Goal: Download file/media

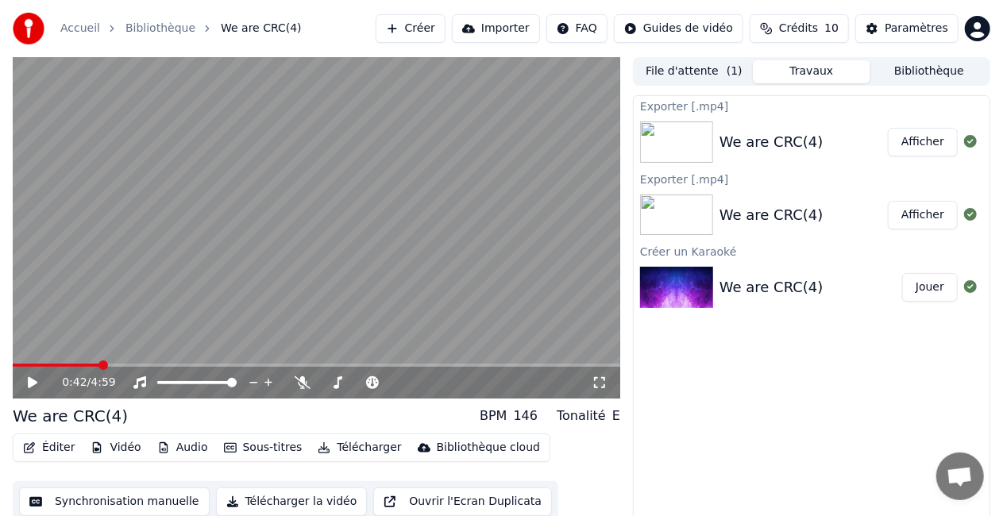
click at [156, 502] on button "Synchronisation manuelle" at bounding box center [114, 502] width 191 height 29
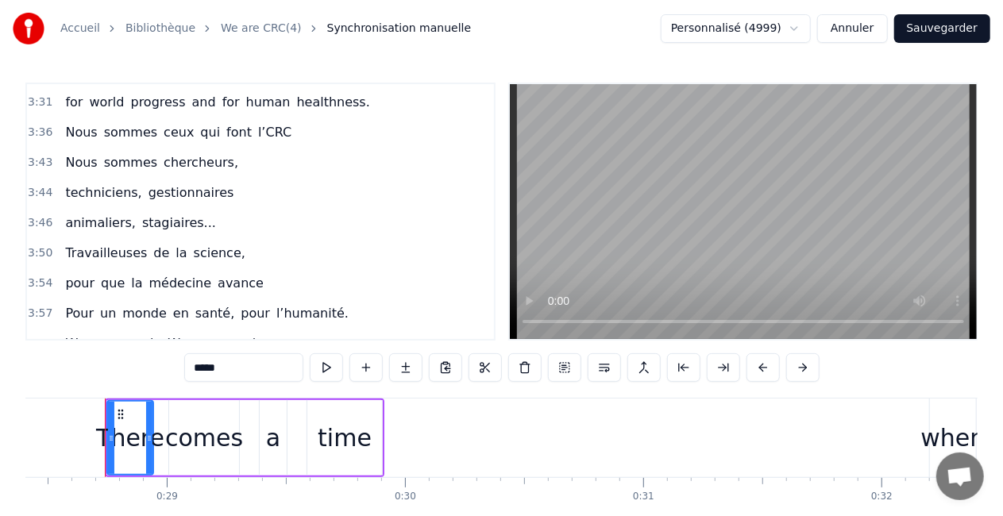
scroll to position [1826, 0]
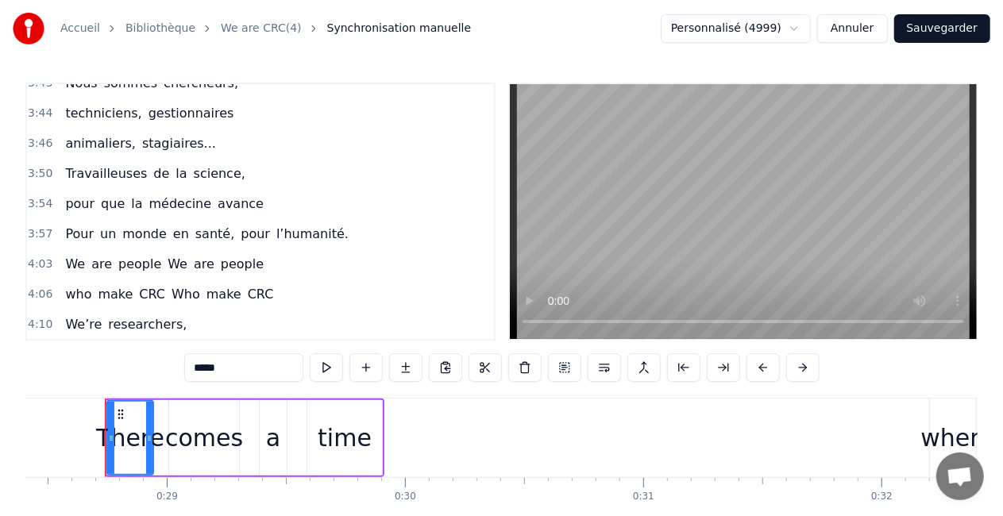
click at [170, 285] on span "Who" at bounding box center [186, 294] width 32 height 18
type input "***"
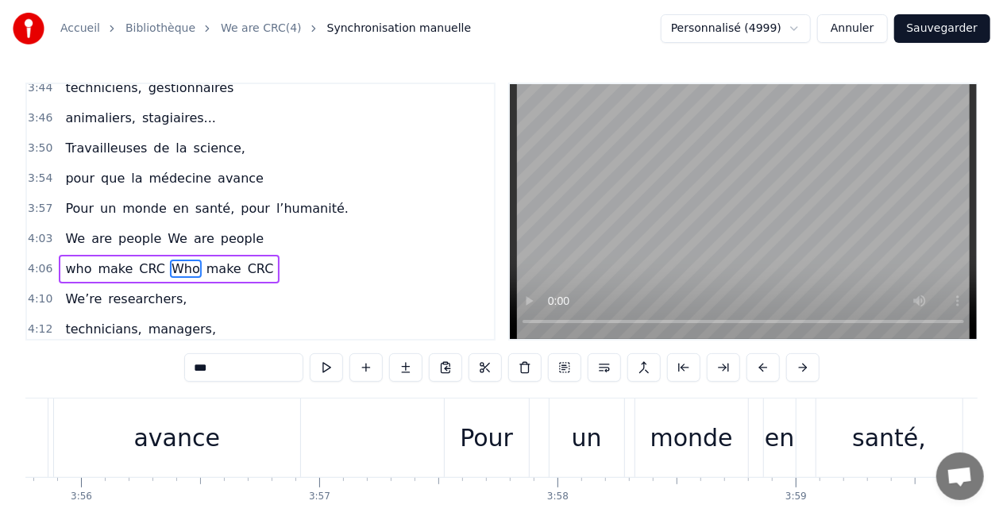
scroll to position [0, 59095]
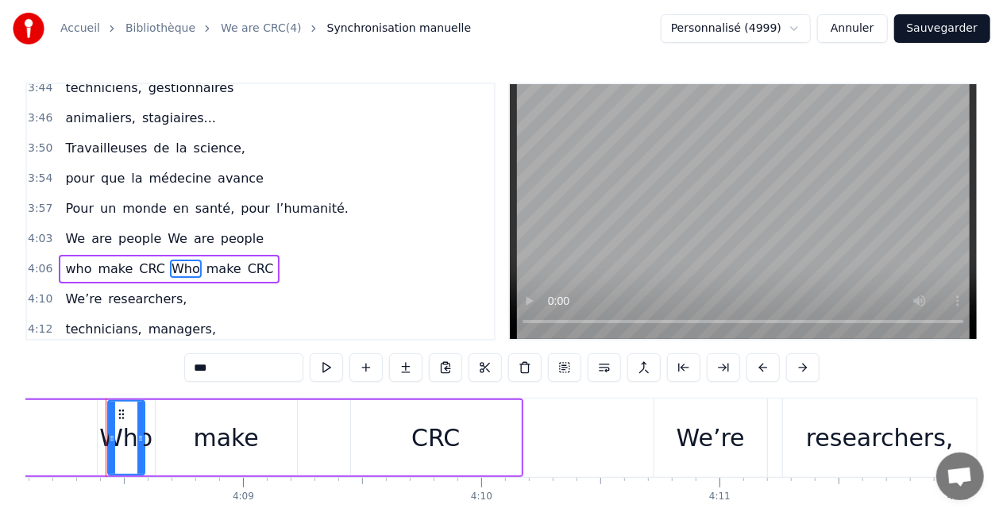
click at [170, 260] on span "Who" at bounding box center [186, 269] width 32 height 18
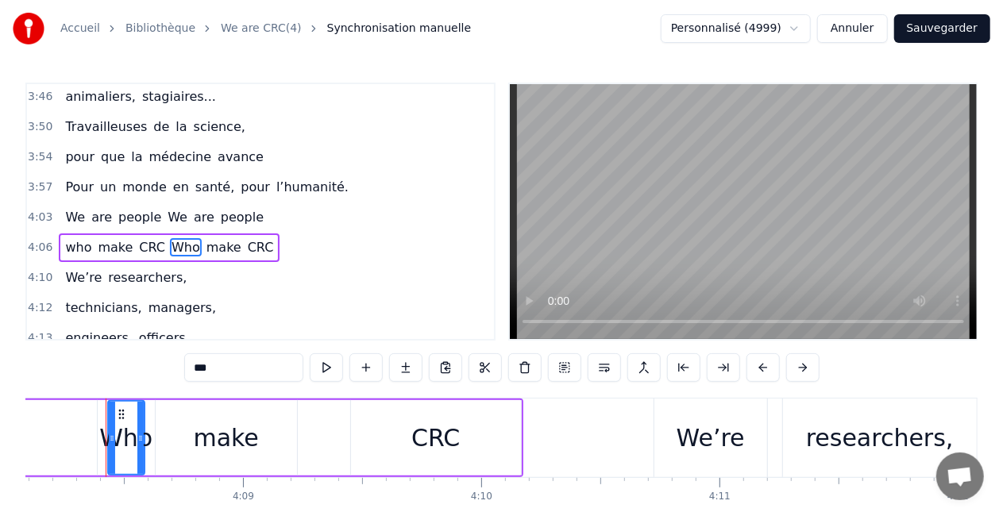
click at [167, 264] on div "We’re researchers," at bounding box center [126, 278] width 134 height 29
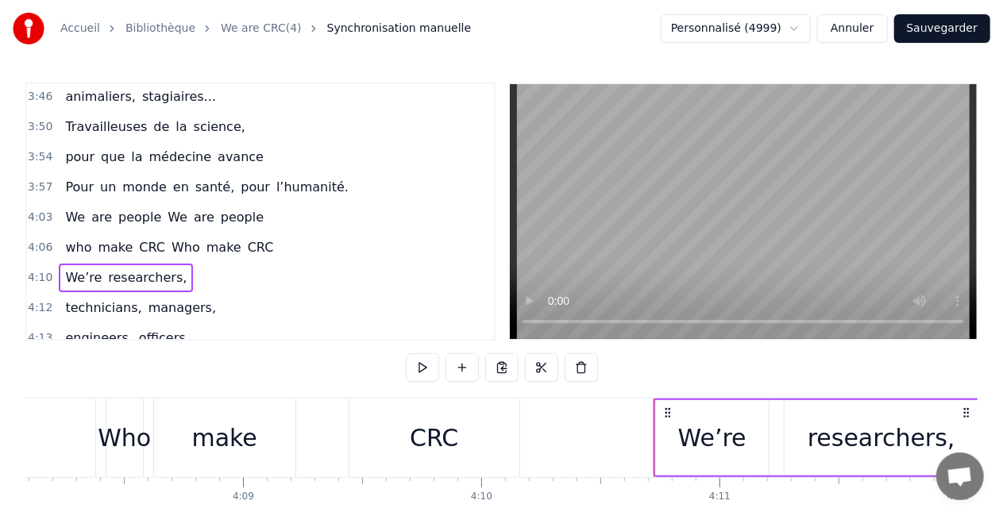
click at [170, 238] on span "Who" at bounding box center [186, 247] width 32 height 18
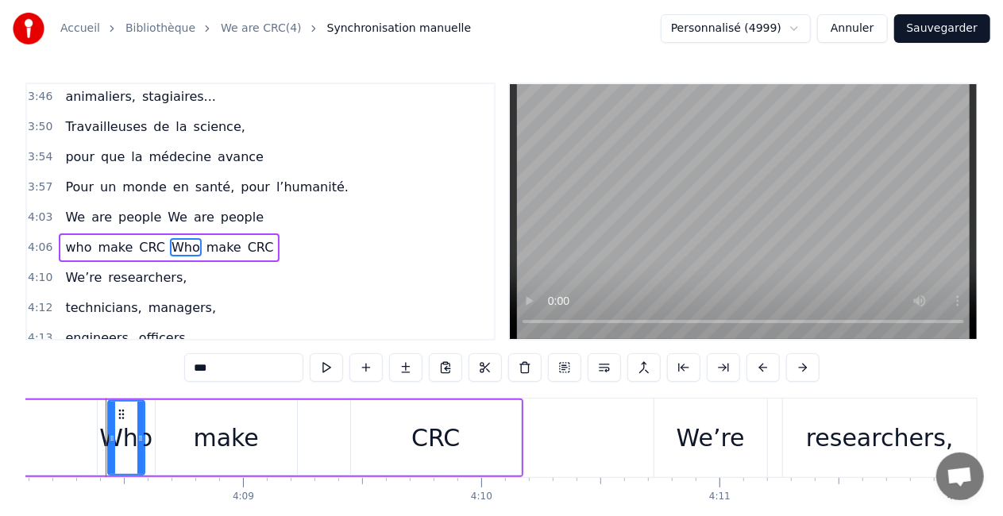
drag, startPoint x: 206, startPoint y: 369, endPoint x: 195, endPoint y: 363, distance: 13.5
click at [195, 363] on input "***" at bounding box center [243, 367] width 119 height 29
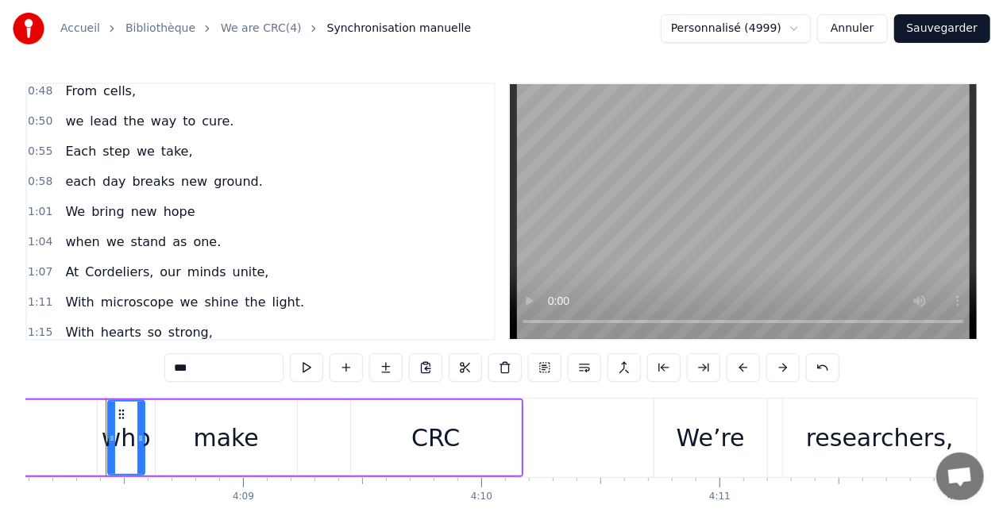
scroll to position [0, 0]
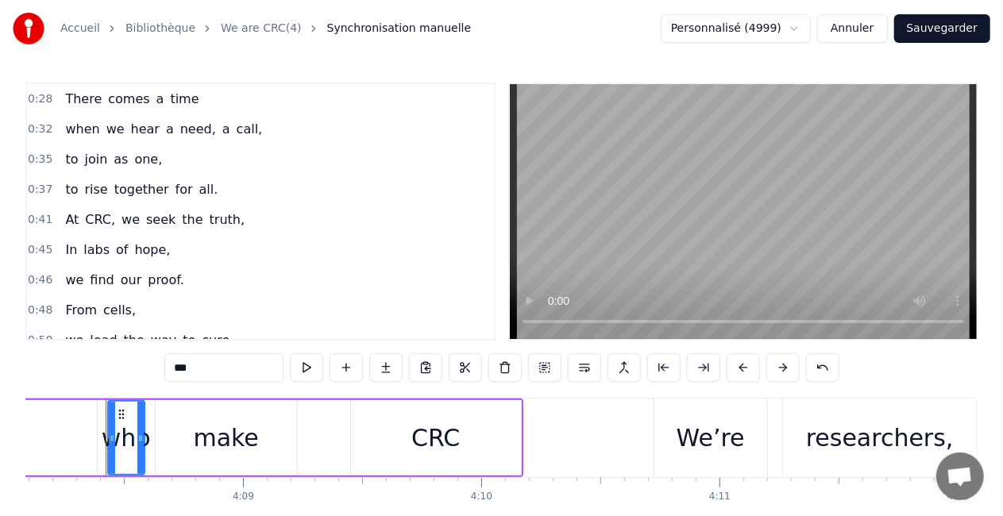
type input "***"
click at [908, 32] on button "Sauvegarder" at bounding box center [942, 28] width 96 height 29
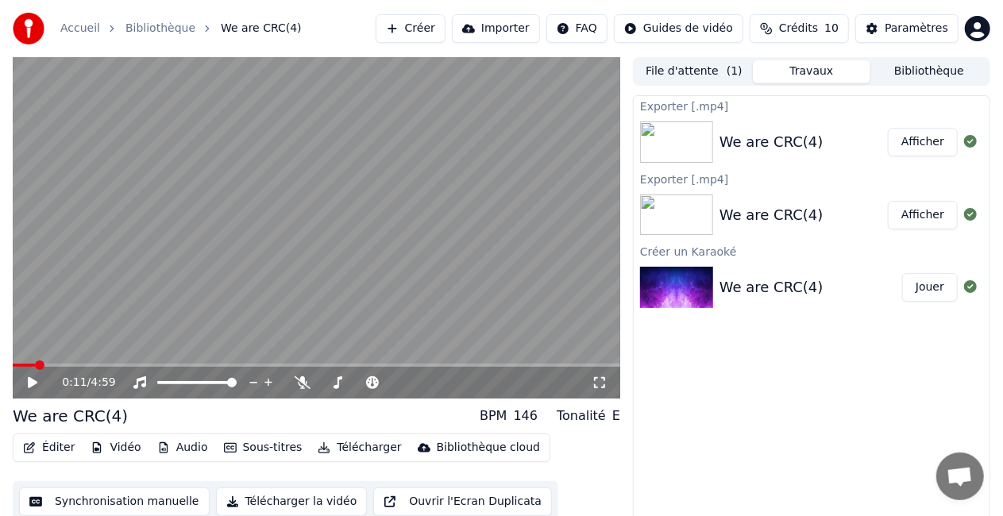
click at [35, 365] on span at bounding box center [40, 365] width 10 height 10
click at [270, 505] on button "Télécharger la vidéo" at bounding box center [292, 502] width 152 height 29
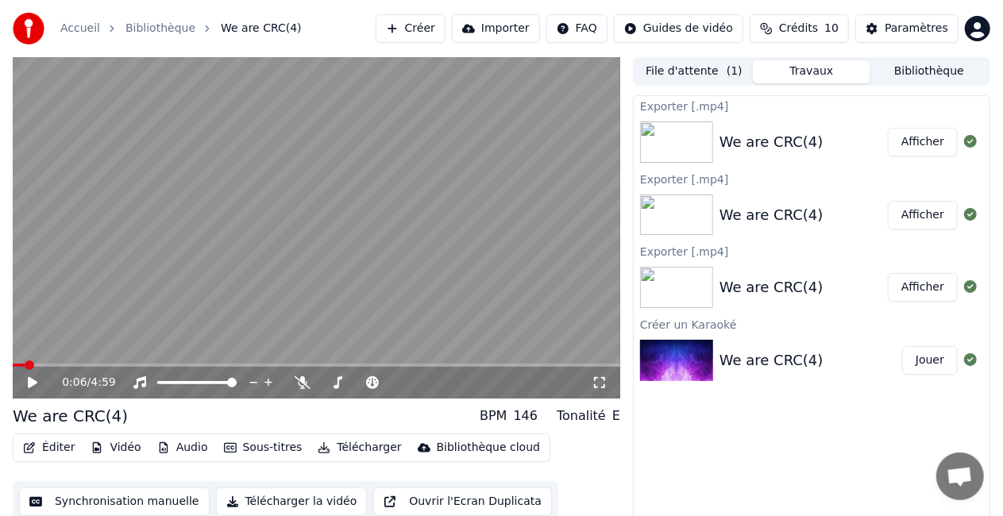
click at [938, 142] on button "Afficher" at bounding box center [923, 142] width 70 height 29
click at [523, 364] on span at bounding box center [519, 365] width 10 height 10
click at [28, 382] on icon at bounding box center [33, 382] width 10 height 11
click at [28, 382] on icon at bounding box center [43, 382] width 37 height 13
click at [542, 365] on span at bounding box center [539, 365] width 10 height 10
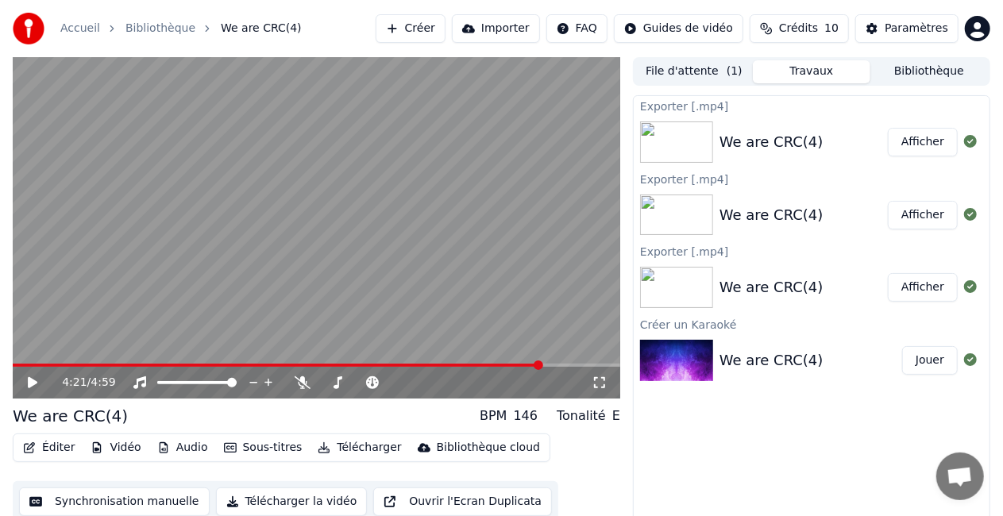
click at [30, 384] on icon at bounding box center [33, 382] width 10 height 11
